Goal: Find contact information: Find contact information

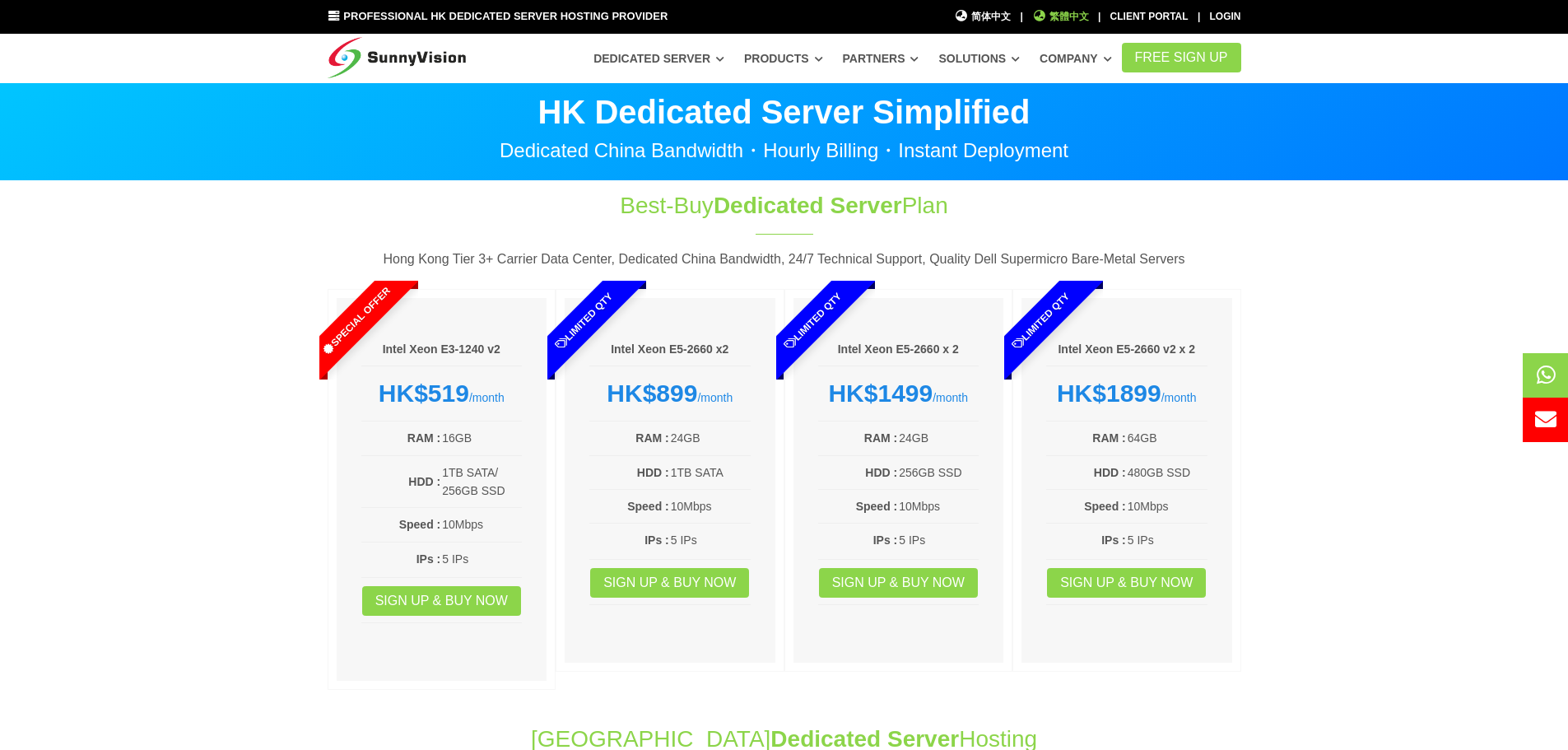
click at [1072, 16] on span "繁體中文" at bounding box center [1061, 17] width 57 height 16
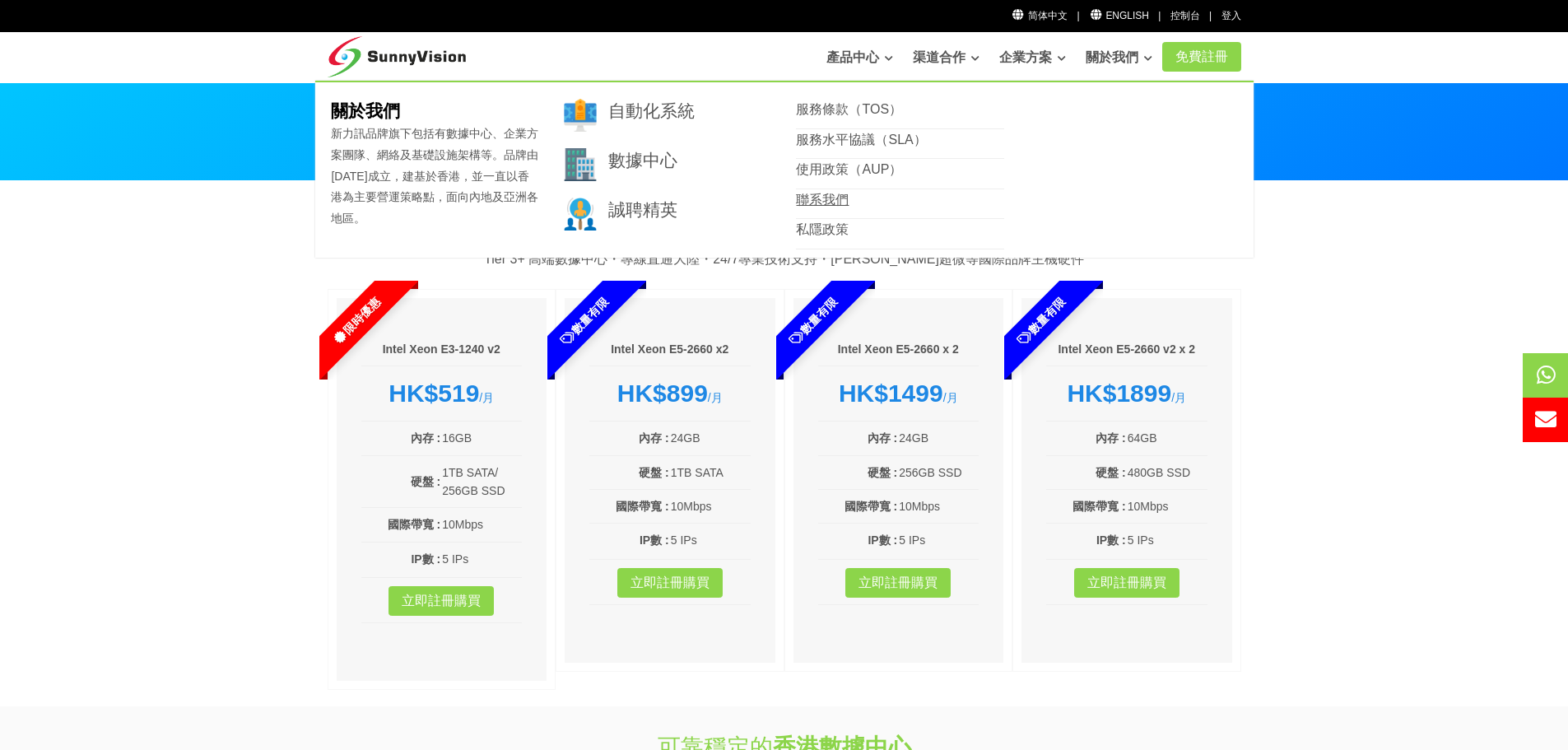
click at [835, 196] on link "聯系我們" at bounding box center [822, 199] width 53 height 14
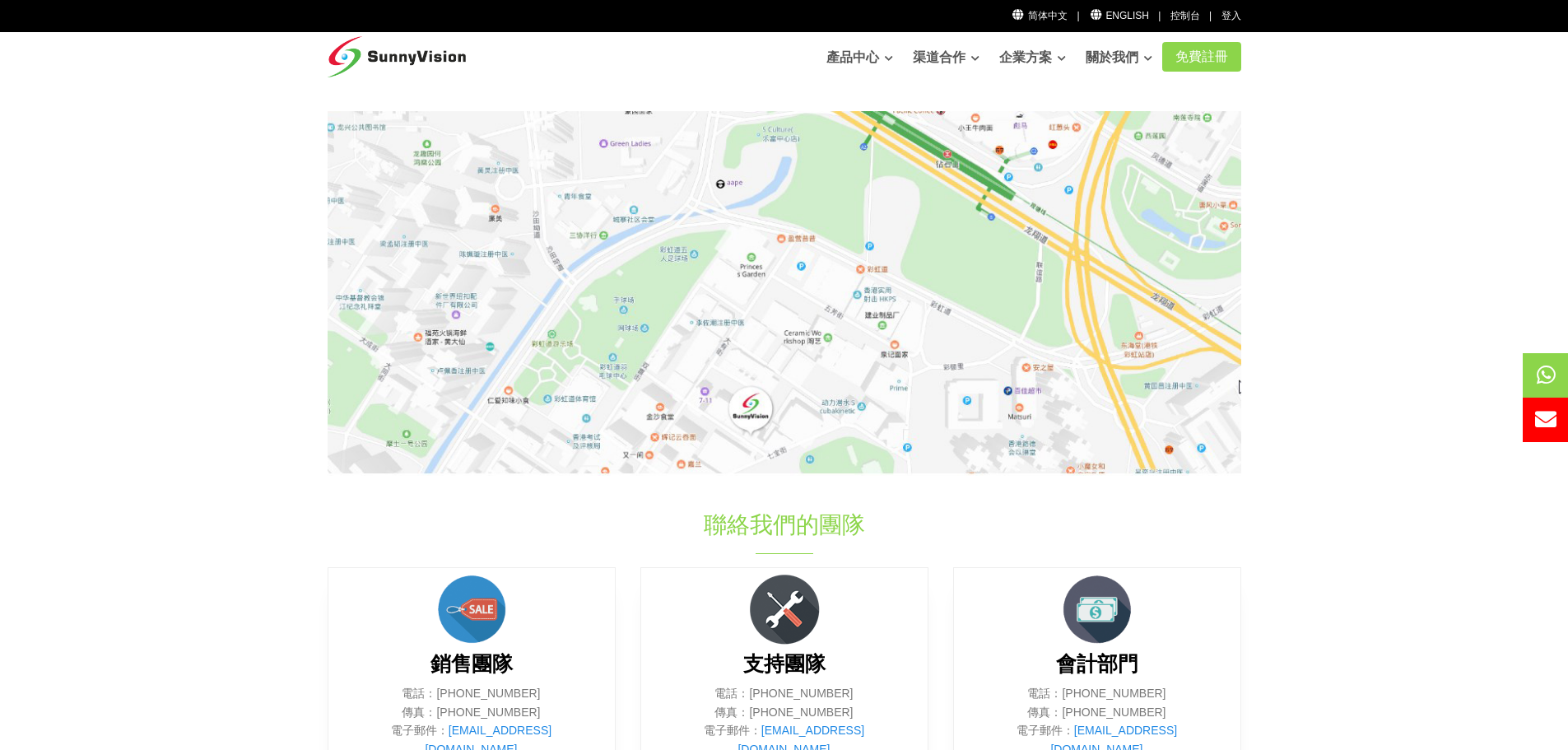
scroll to position [247, 0]
